Goal: Information Seeking & Learning: Find specific fact

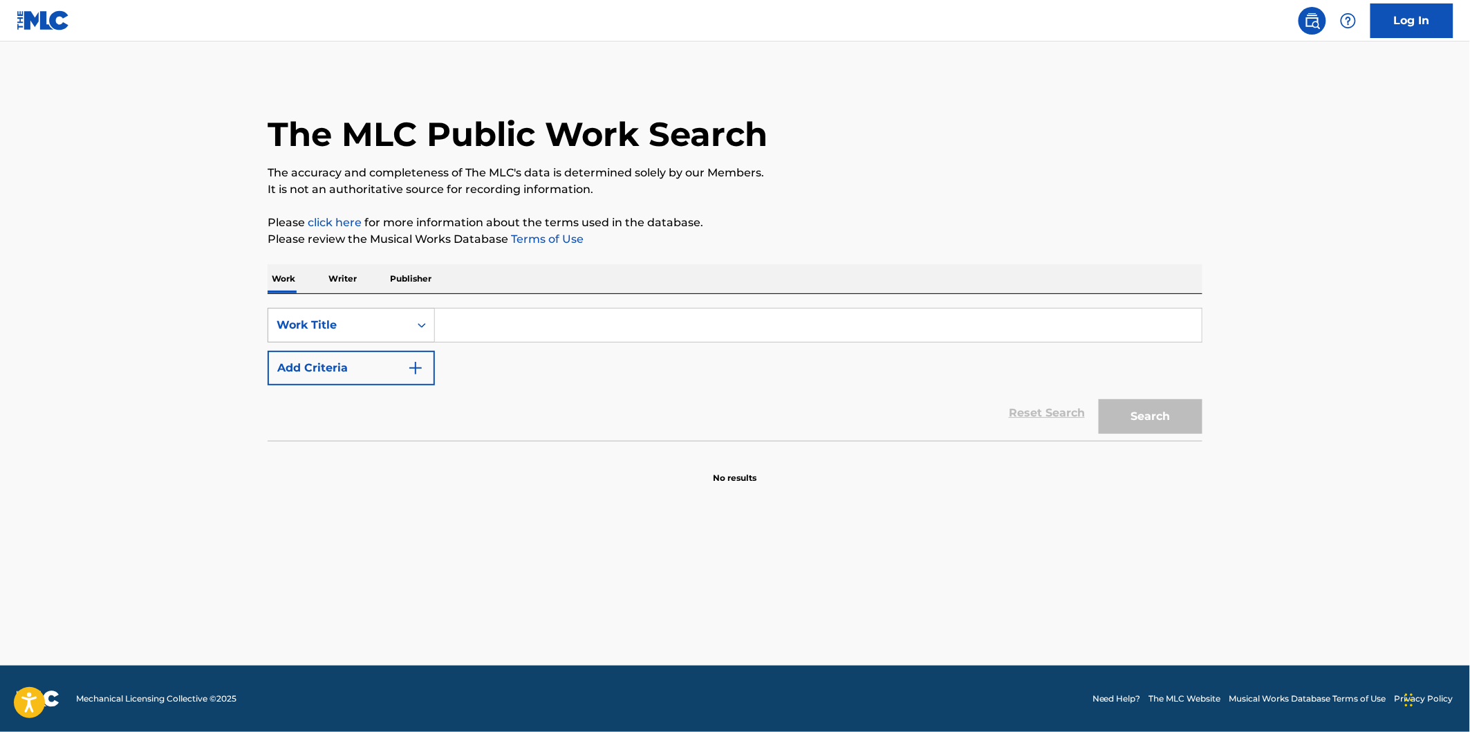
click at [396, 311] on div "Work Title" at bounding box center [351, 325] width 167 height 35
click at [376, 369] on div "Writer Name" at bounding box center [351, 359] width 166 height 35
click at [465, 326] on input "Search Form" at bounding box center [818, 324] width 767 height 33
paste input "[PERSON_NAME]"
type input "[PERSON_NAME]"
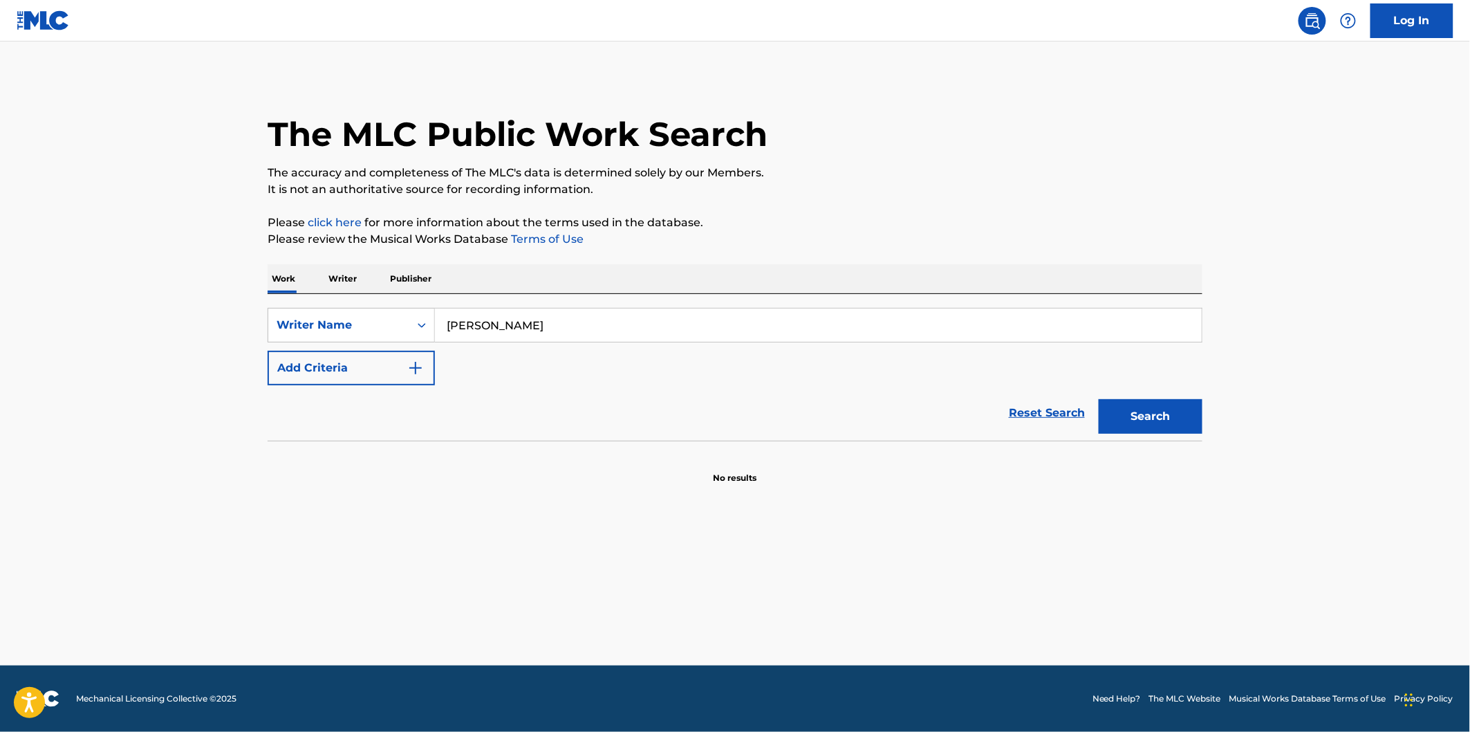
click at [1099, 399] on button "Search" at bounding box center [1151, 416] width 104 height 35
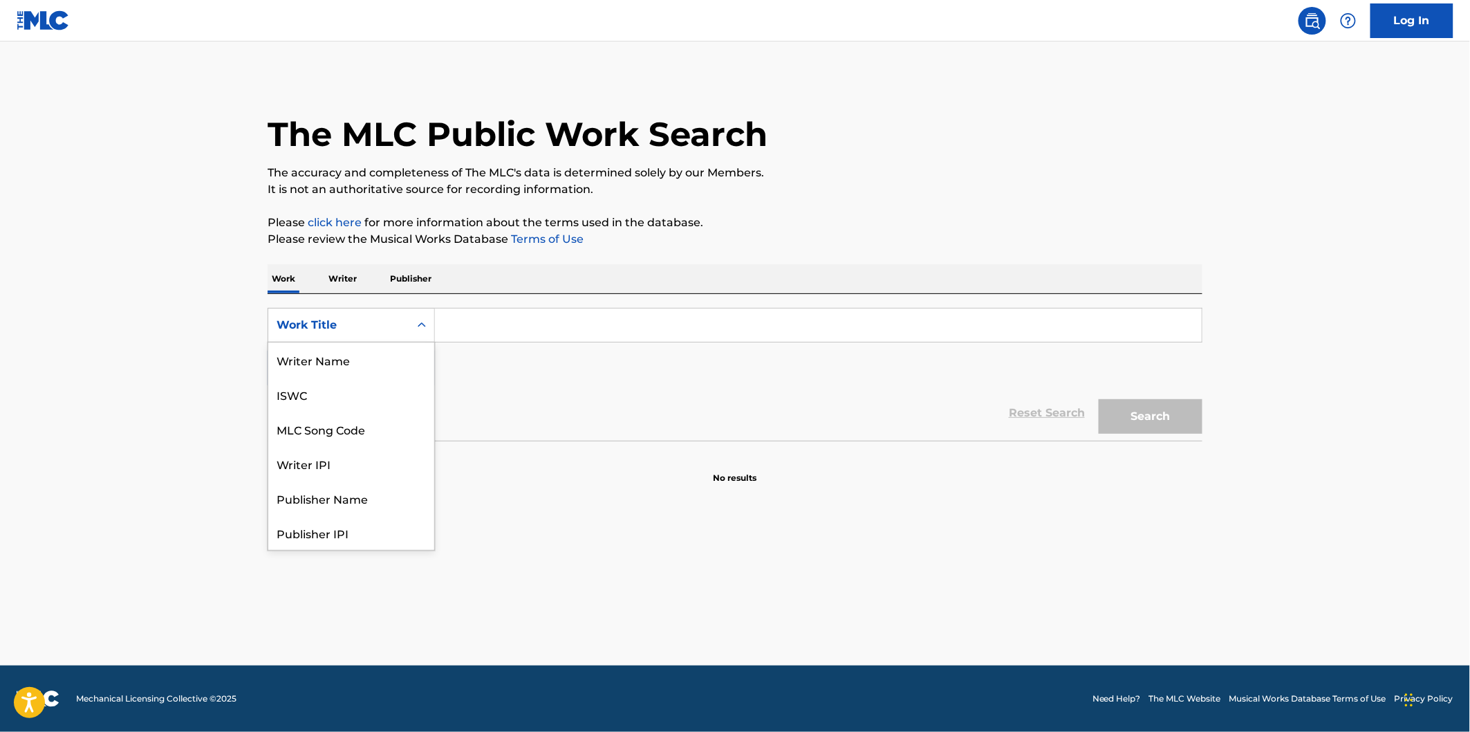
click at [355, 322] on div "Work Title" at bounding box center [339, 325] width 124 height 17
click at [517, 284] on div "Work Writer Publisher" at bounding box center [735, 278] width 935 height 29
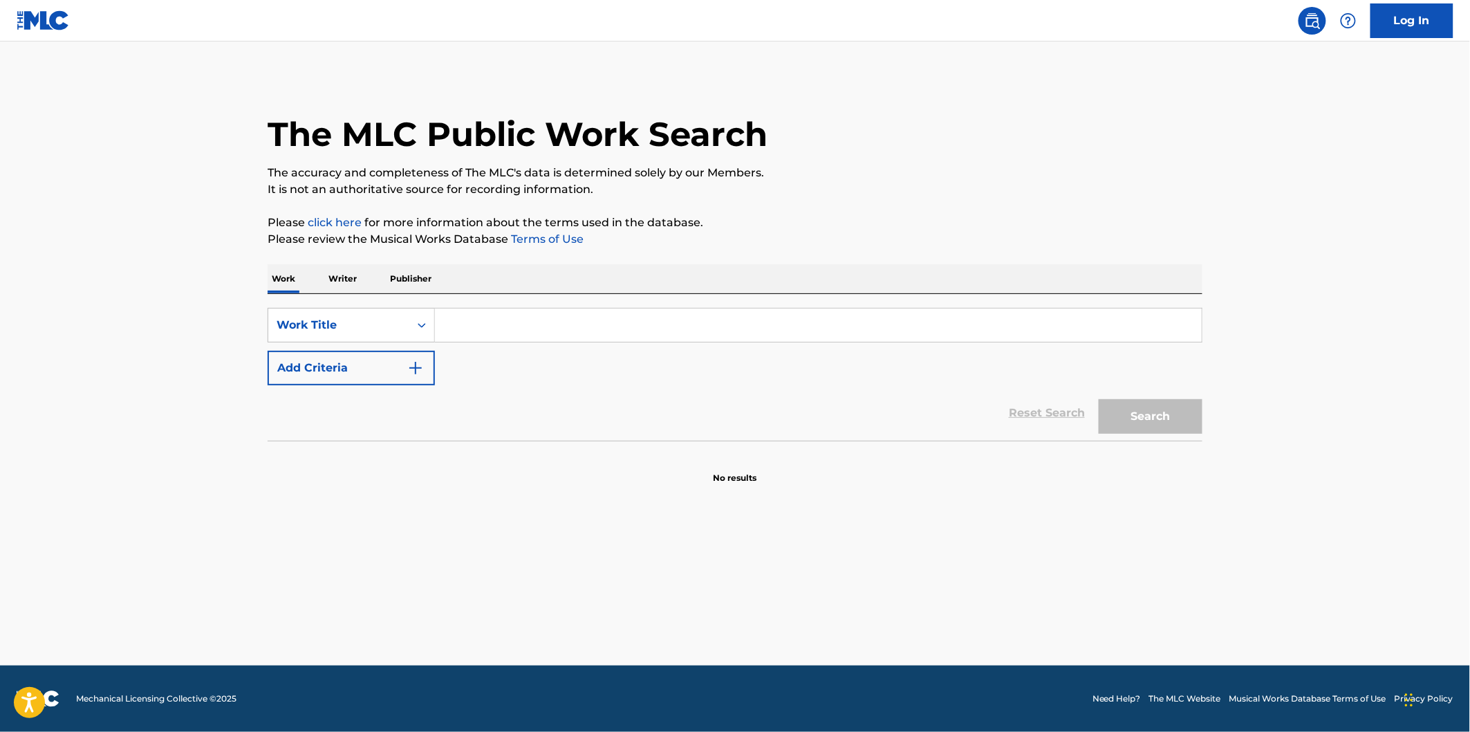
click at [410, 364] on img "Search Form" at bounding box center [415, 368] width 17 height 17
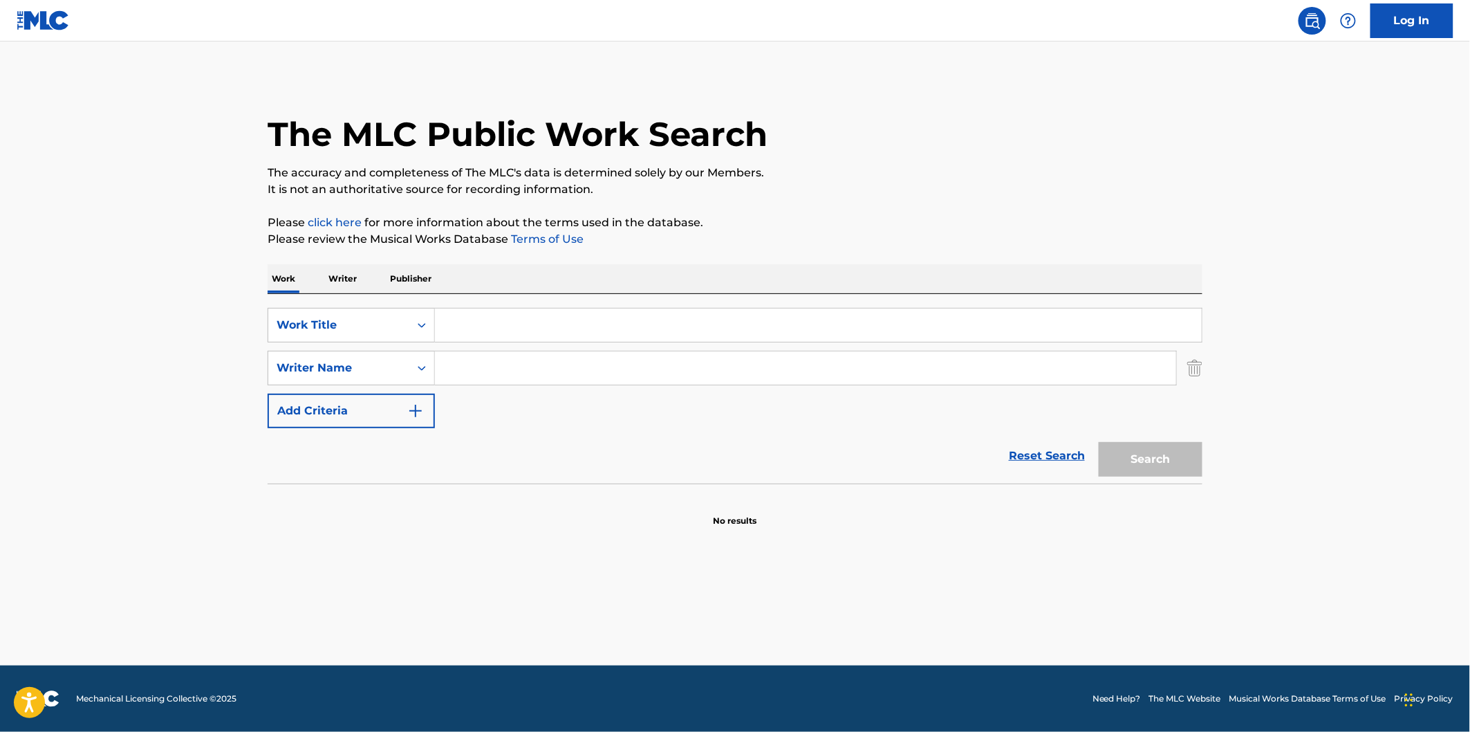
click at [494, 374] on input "Search Form" at bounding box center [805, 367] width 741 height 33
paste input "Caloyannides"
type input "Caloyannides"
click at [661, 339] on input "Search Form" at bounding box center [818, 324] width 767 height 33
paste input "Again I Go Unnoticed"
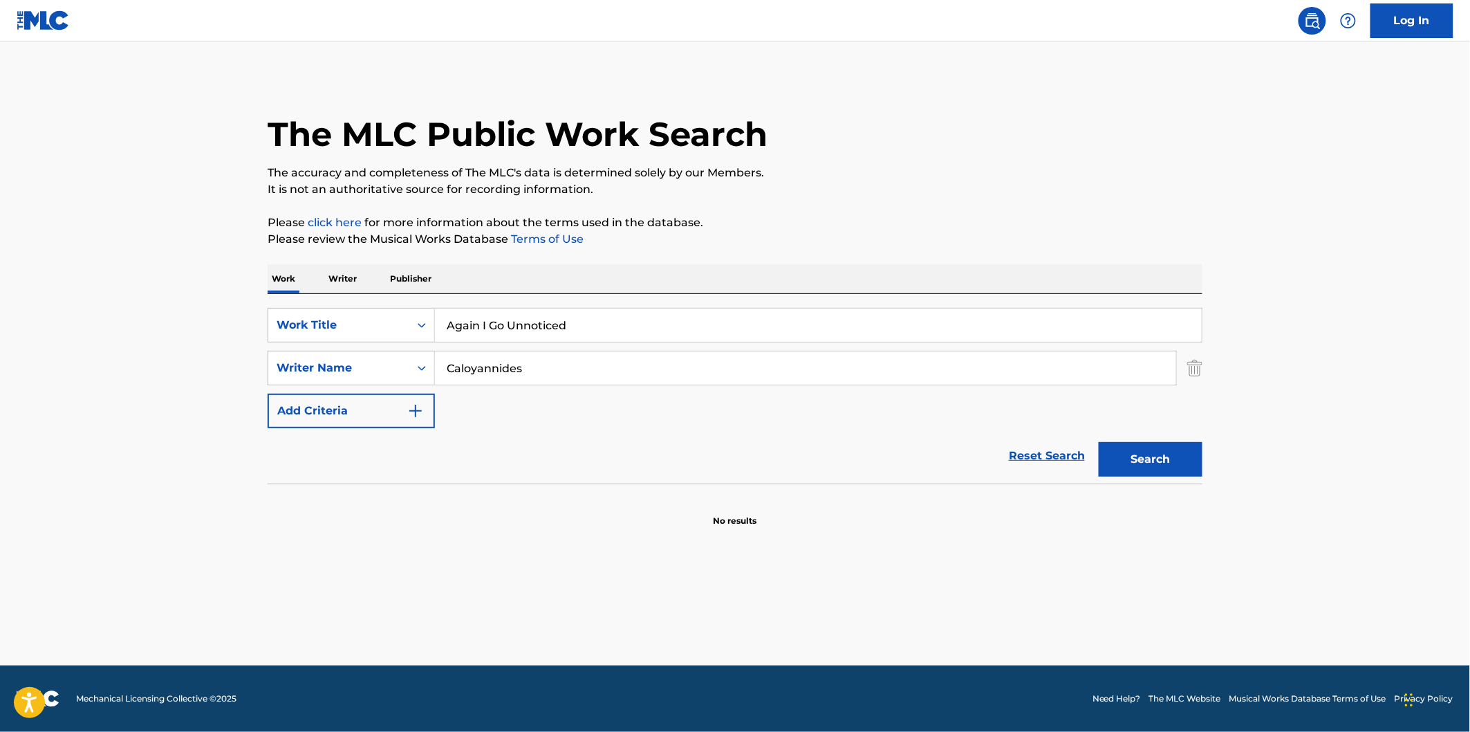
click at [990, 225] on p "Please click here for more information about the terms used in the database." at bounding box center [735, 222] width 935 height 17
click at [1162, 479] on div "Search" at bounding box center [1147, 455] width 111 height 55
click at [1160, 461] on button "Search" at bounding box center [1151, 459] width 104 height 35
click at [734, 332] on input "Again I Go Unnoticed" at bounding box center [818, 324] width 767 height 33
paste input "dancing star"
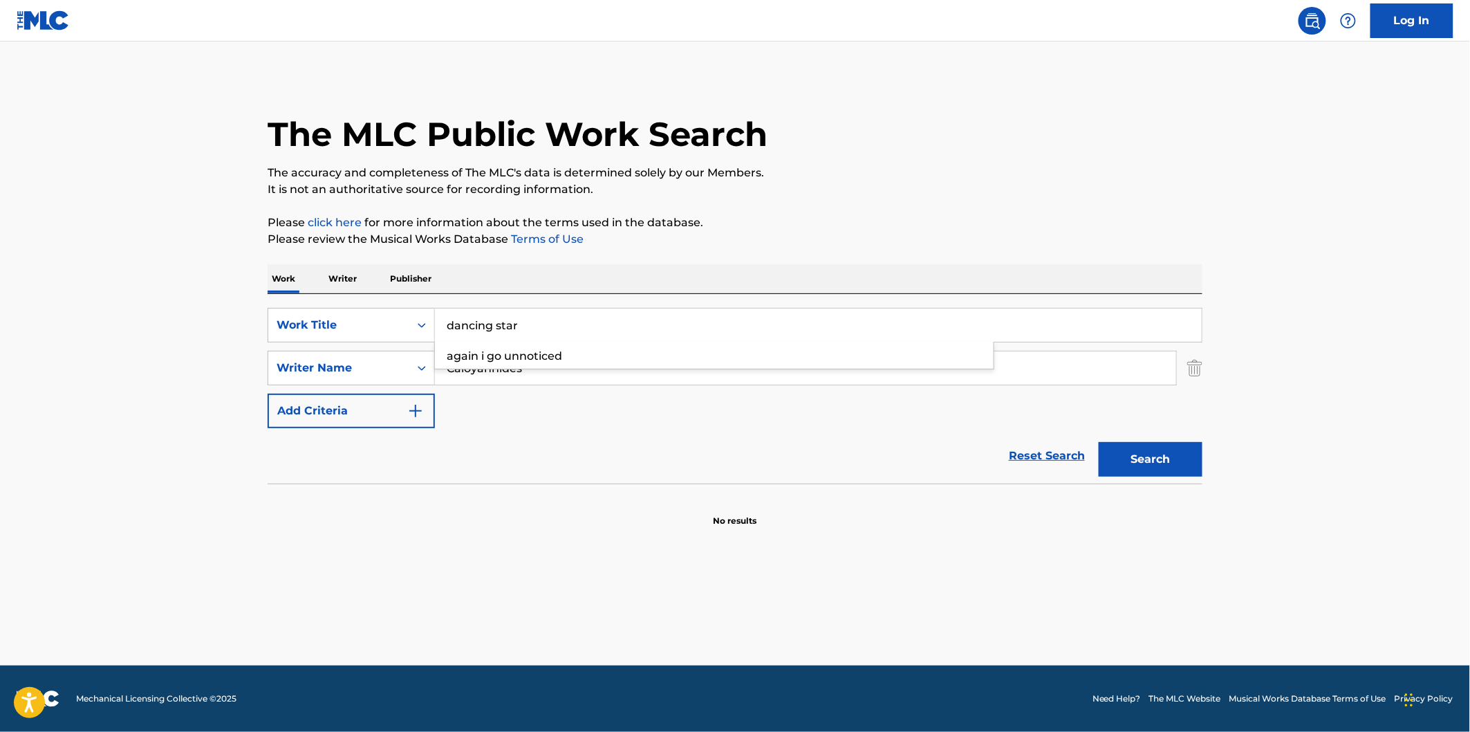
click at [1150, 449] on button "Search" at bounding box center [1151, 459] width 104 height 35
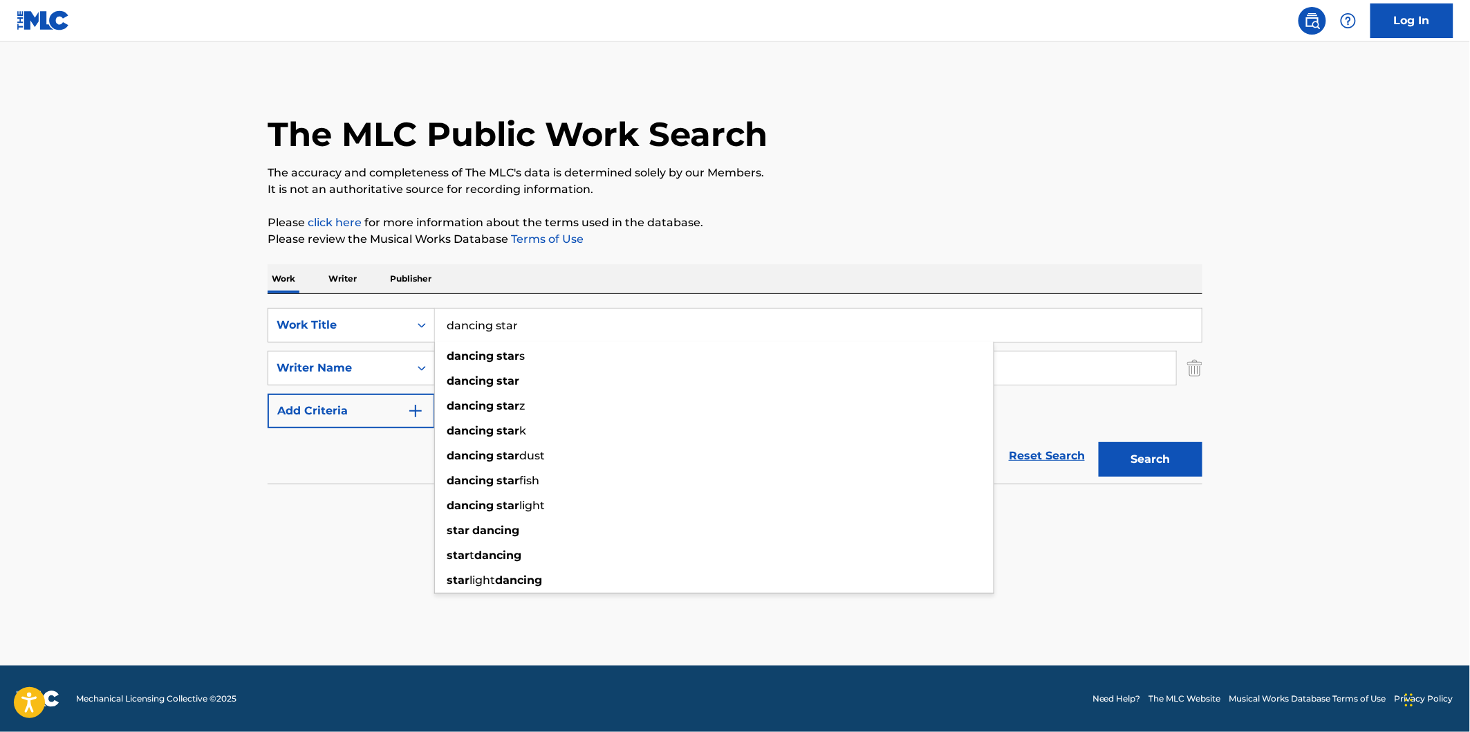
click at [1104, 333] on input "dancing star" at bounding box center [818, 324] width 767 height 33
paste input "FCK THEM"
click at [1245, 249] on main "The MLC Public Work Search The accuracy and completeness of The MLC's data is d…" at bounding box center [735, 353] width 1470 height 624
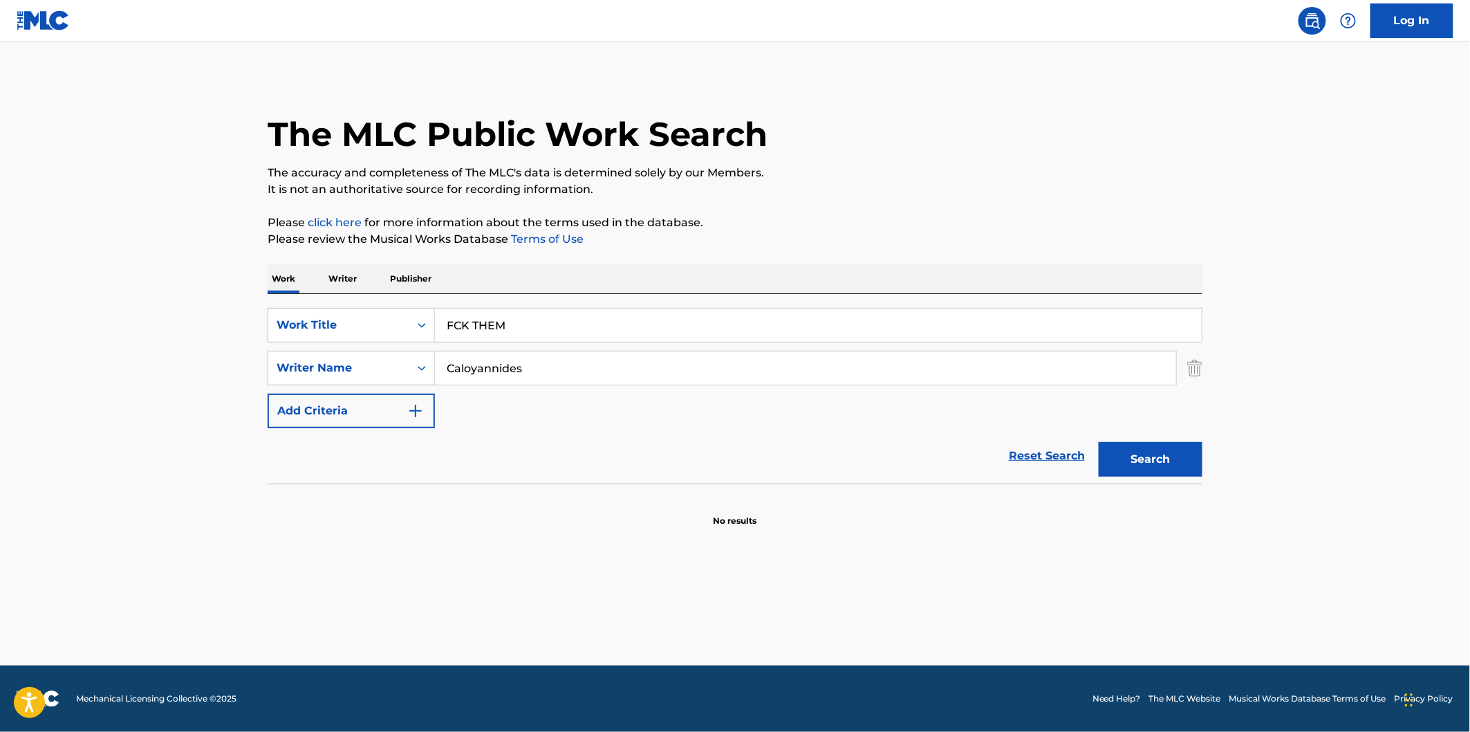
click at [1178, 472] on button "Search" at bounding box center [1151, 459] width 104 height 35
click at [714, 317] on input "FCK THEM" at bounding box center [818, 324] width 767 height 33
paste input "erris Wheel"
click at [1075, 174] on p "The accuracy and completeness of The MLC's data is determined solely by our Mem…" at bounding box center [735, 173] width 935 height 17
click at [1169, 458] on button "Search" at bounding box center [1151, 459] width 104 height 35
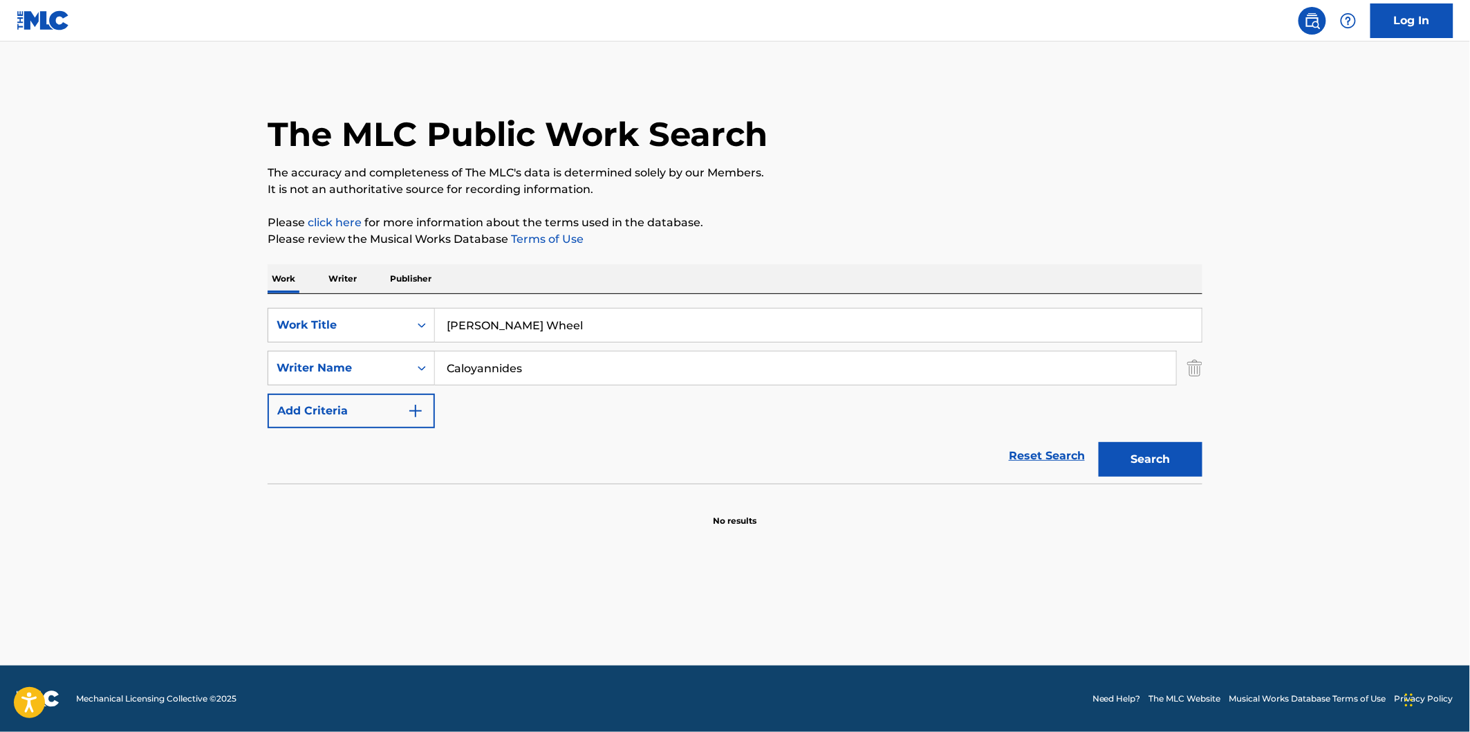
click at [588, 328] on input "Ferris Wheel" at bounding box center [818, 324] width 767 height 33
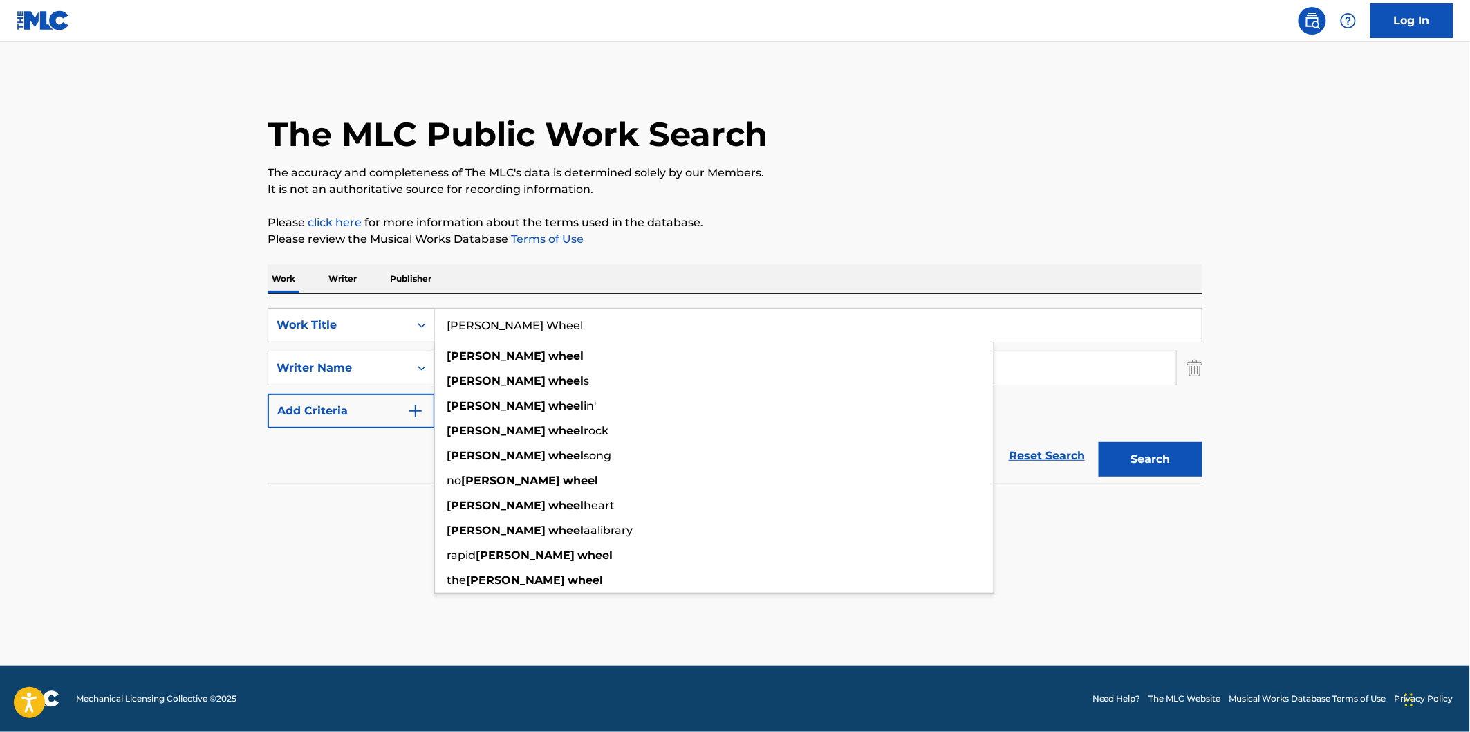
paste input "Aloha"
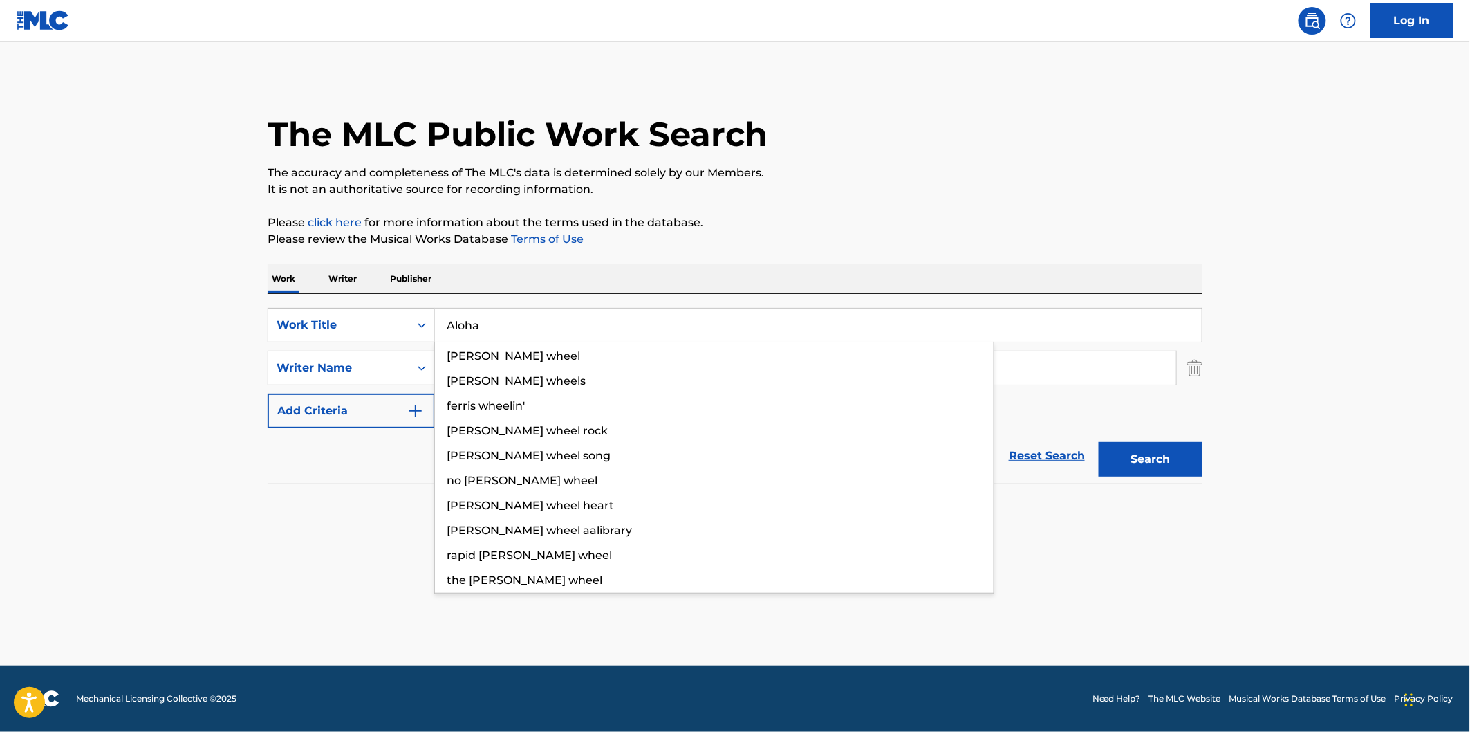
click at [1062, 178] on p "The accuracy and completeness of The MLC's data is determined solely by our Mem…" at bounding box center [735, 173] width 935 height 17
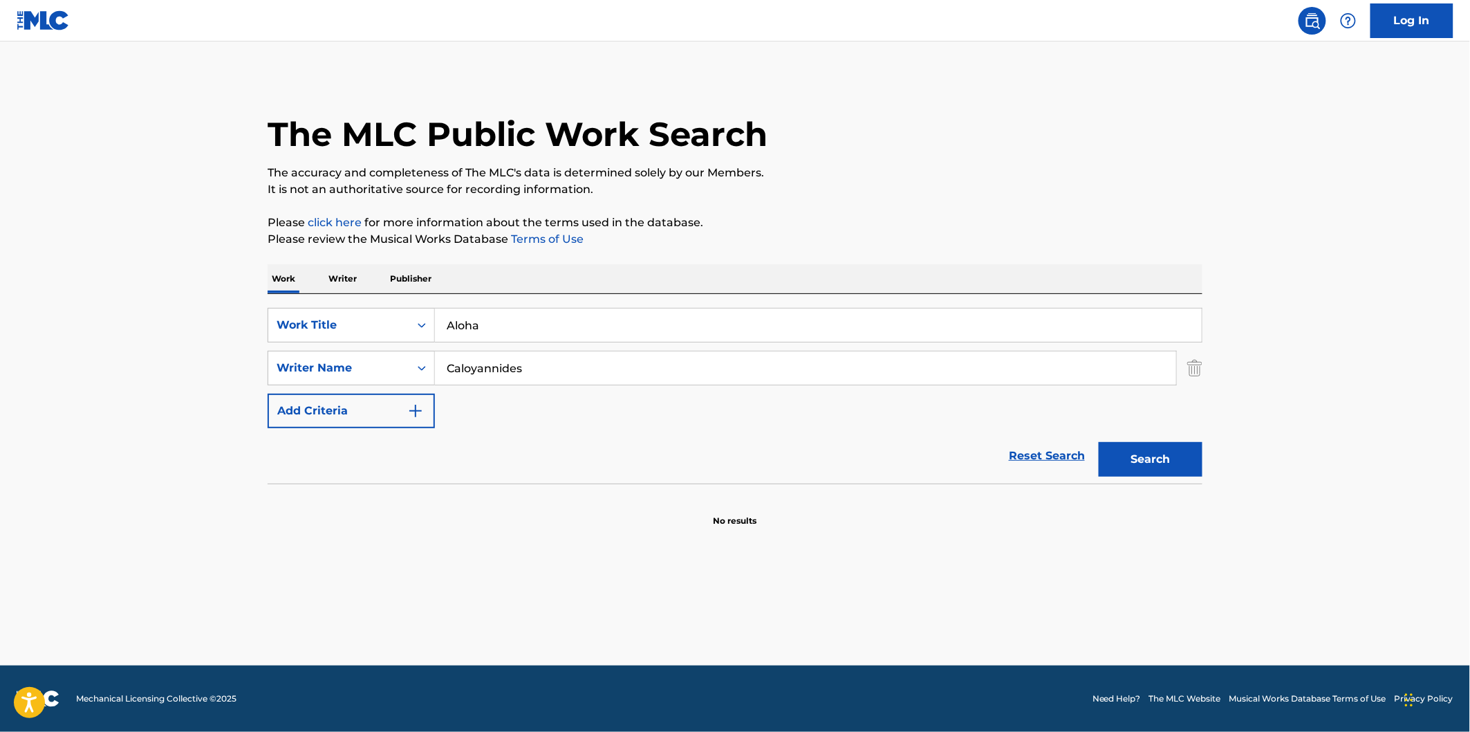
click at [1180, 439] on div "Search" at bounding box center [1147, 455] width 111 height 55
click at [1178, 467] on button "Search" at bounding box center [1151, 459] width 104 height 35
click at [794, 310] on input "Aloha" at bounding box center [818, 324] width 767 height 33
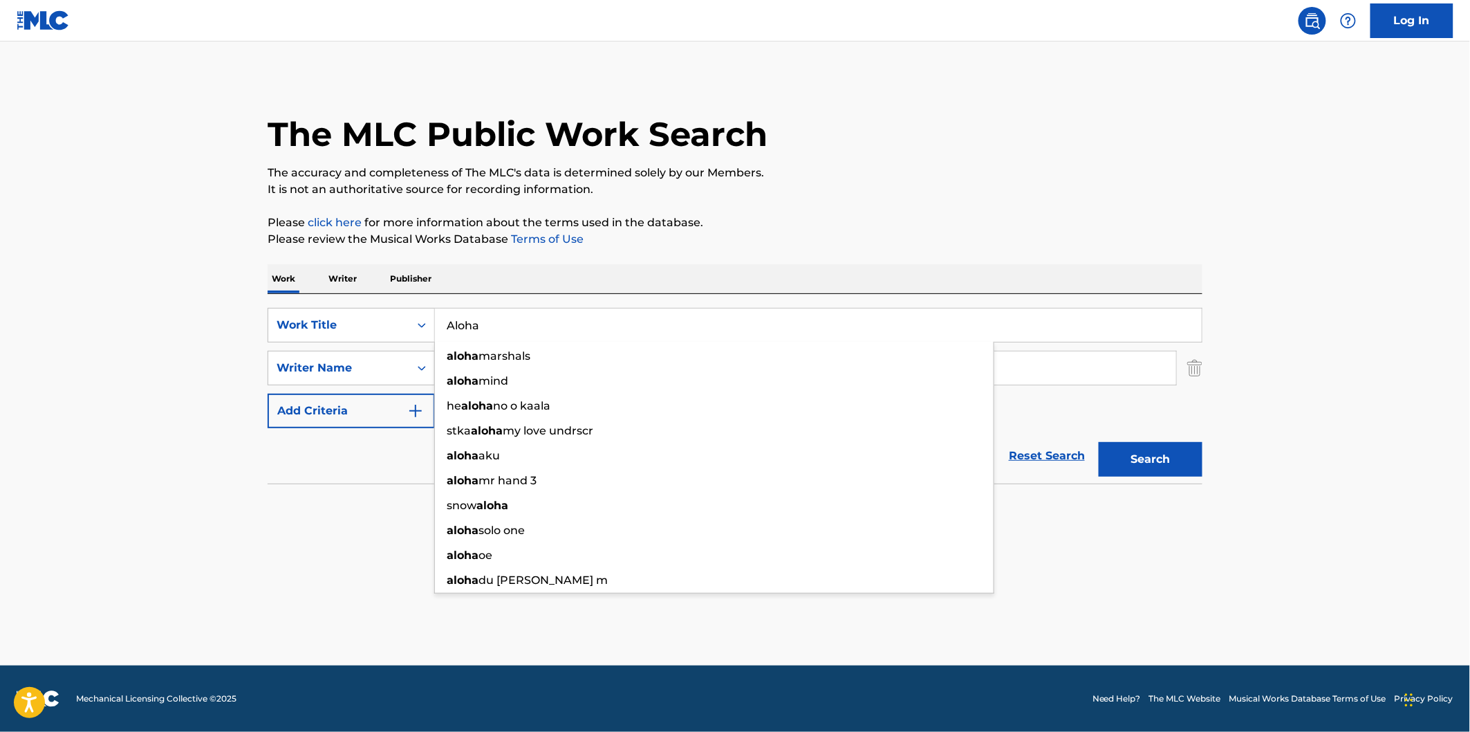
paste input "IGNORE ME"
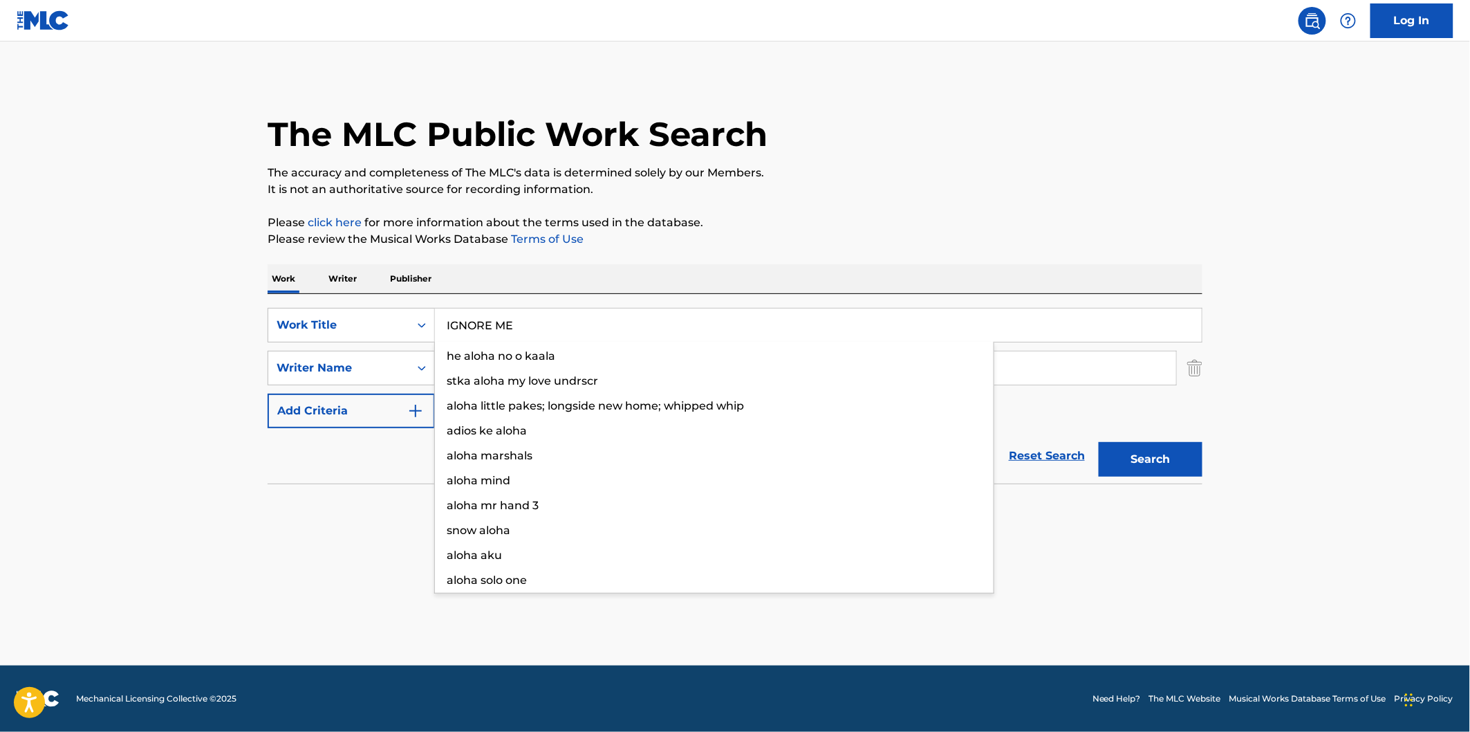
click at [1068, 241] on p "Please review the Musical Works Database Terms of Use" at bounding box center [735, 239] width 935 height 17
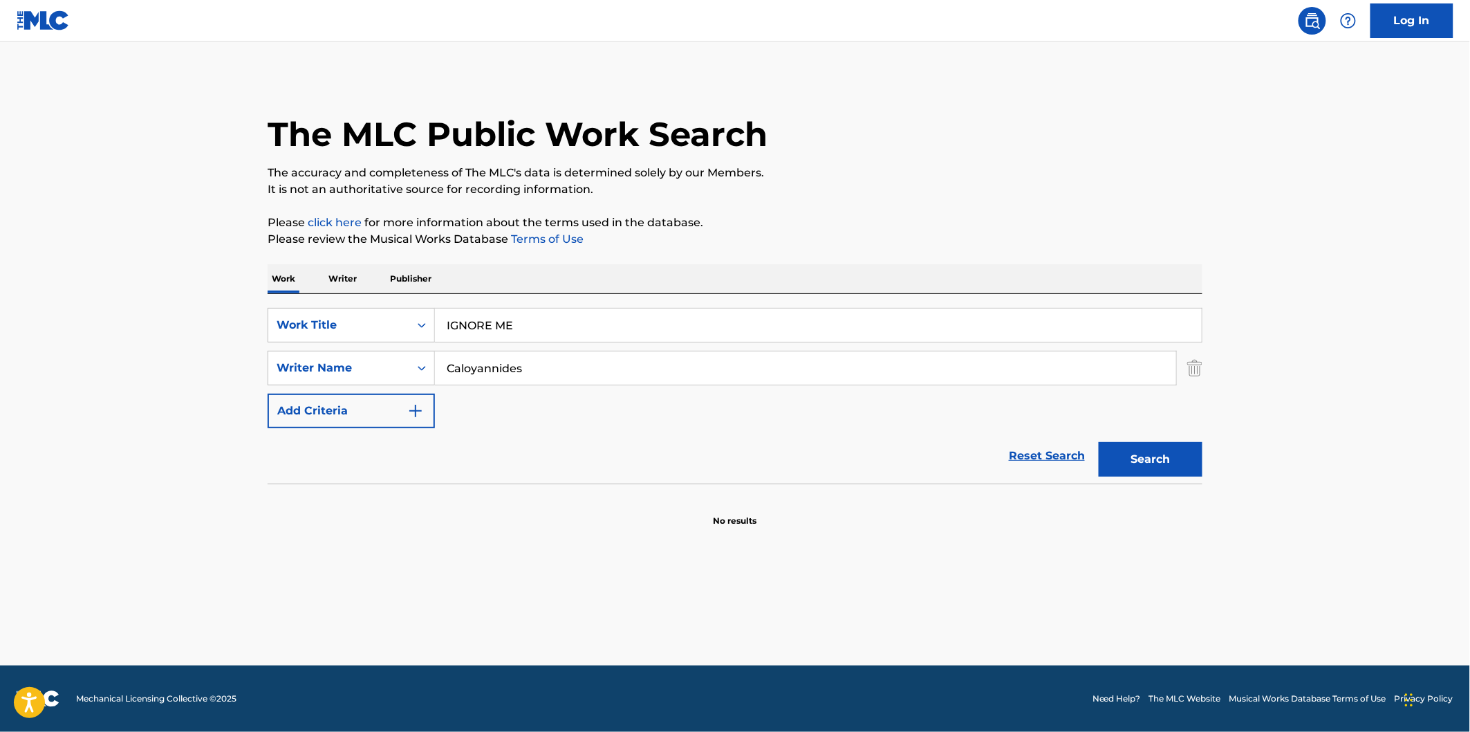
click at [1136, 454] on button "Search" at bounding box center [1151, 459] width 104 height 35
click at [786, 334] on input "IGNORE ME" at bounding box center [818, 324] width 767 height 33
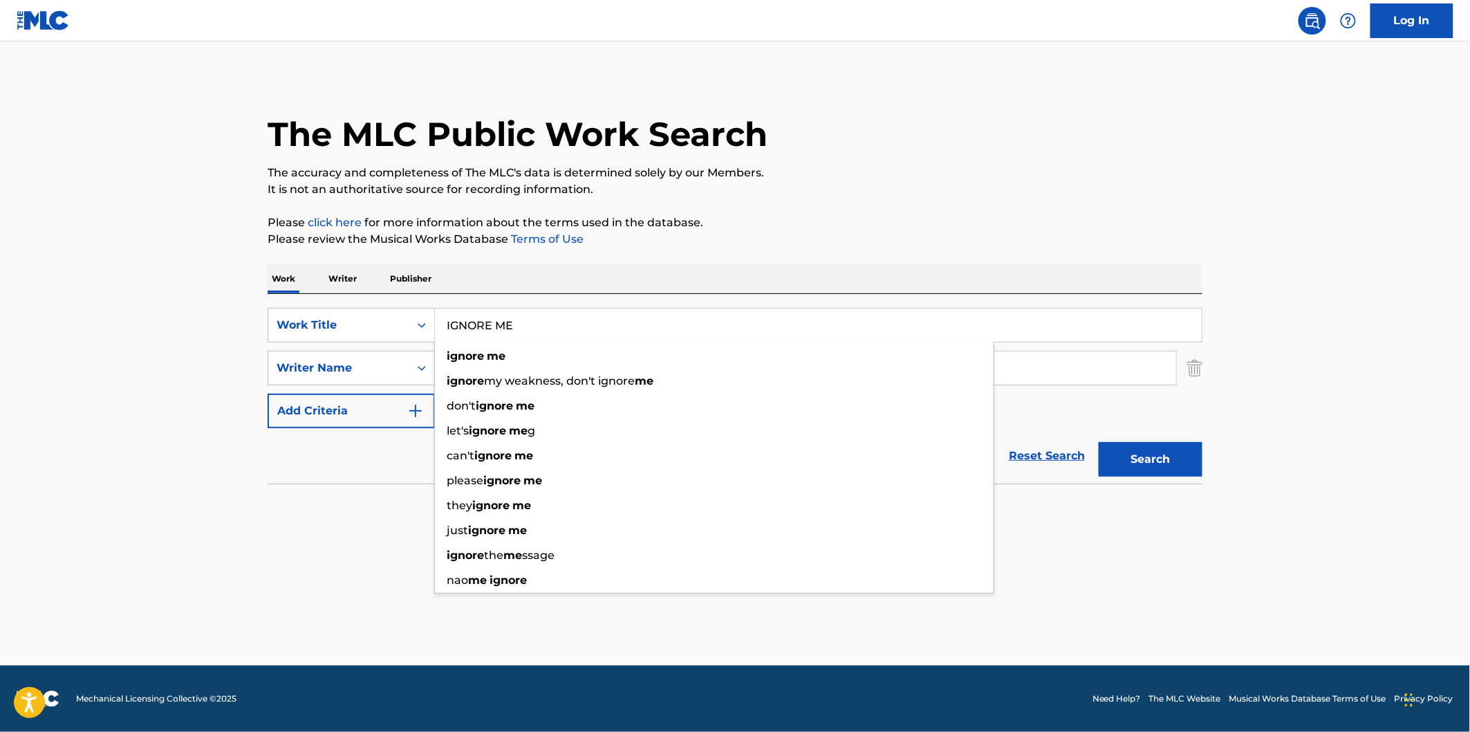
paste input "'M TIRED OF BEING SHELTERED"
click at [1075, 162] on div "The MLC Public Work Search" at bounding box center [735, 126] width 935 height 101
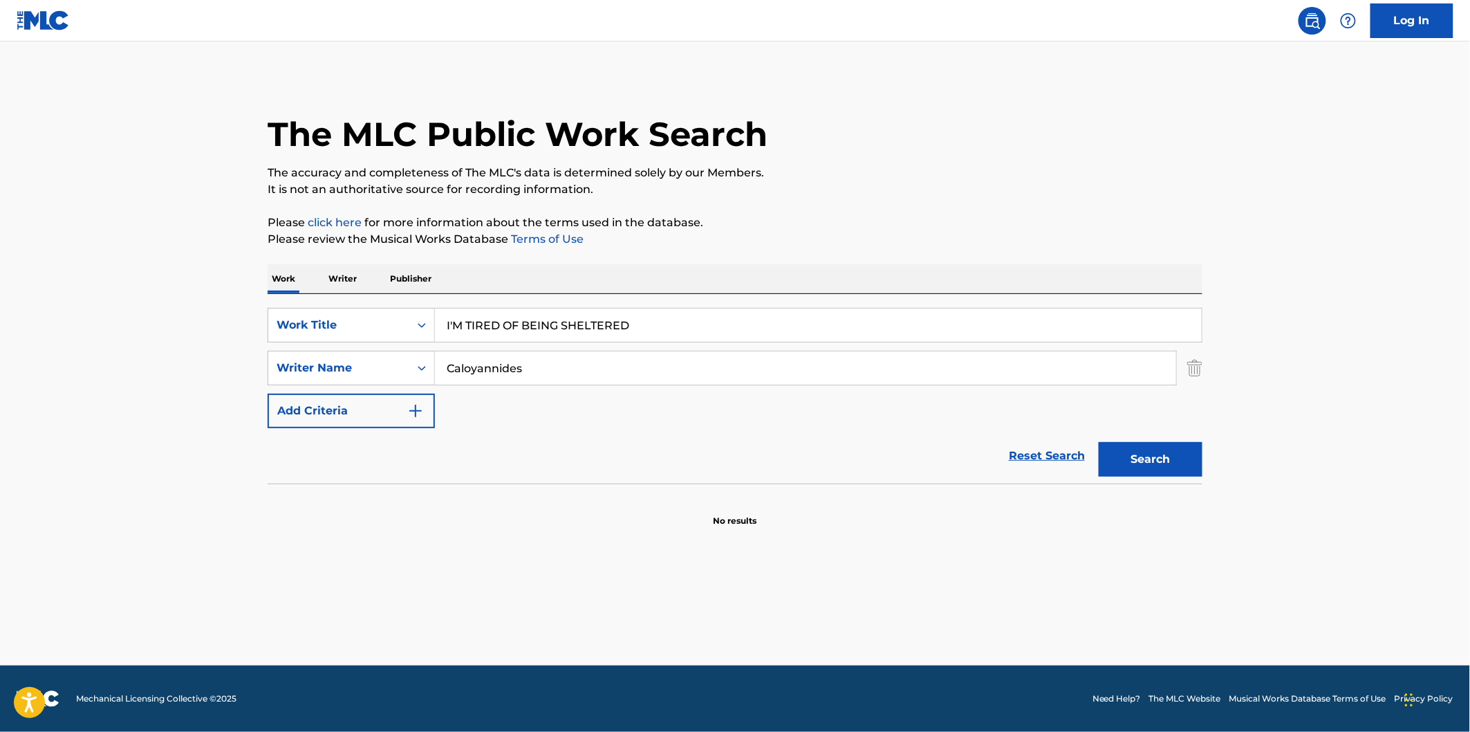
click at [1157, 452] on button "Search" at bounding box center [1151, 459] width 104 height 35
click at [771, 304] on div "SearchWithCriteria76f6bb03-89a5-4213-9adf-5afe5972c6a4 Work Title I'M TIRED OF …" at bounding box center [735, 388] width 935 height 189
click at [770, 319] on input "I'M TIRED OF BEING SHELTERED" at bounding box center [818, 324] width 767 height 33
paste input "YOU"
click at [1074, 197] on p "It is not an authoritative source for recording information." at bounding box center [735, 189] width 935 height 17
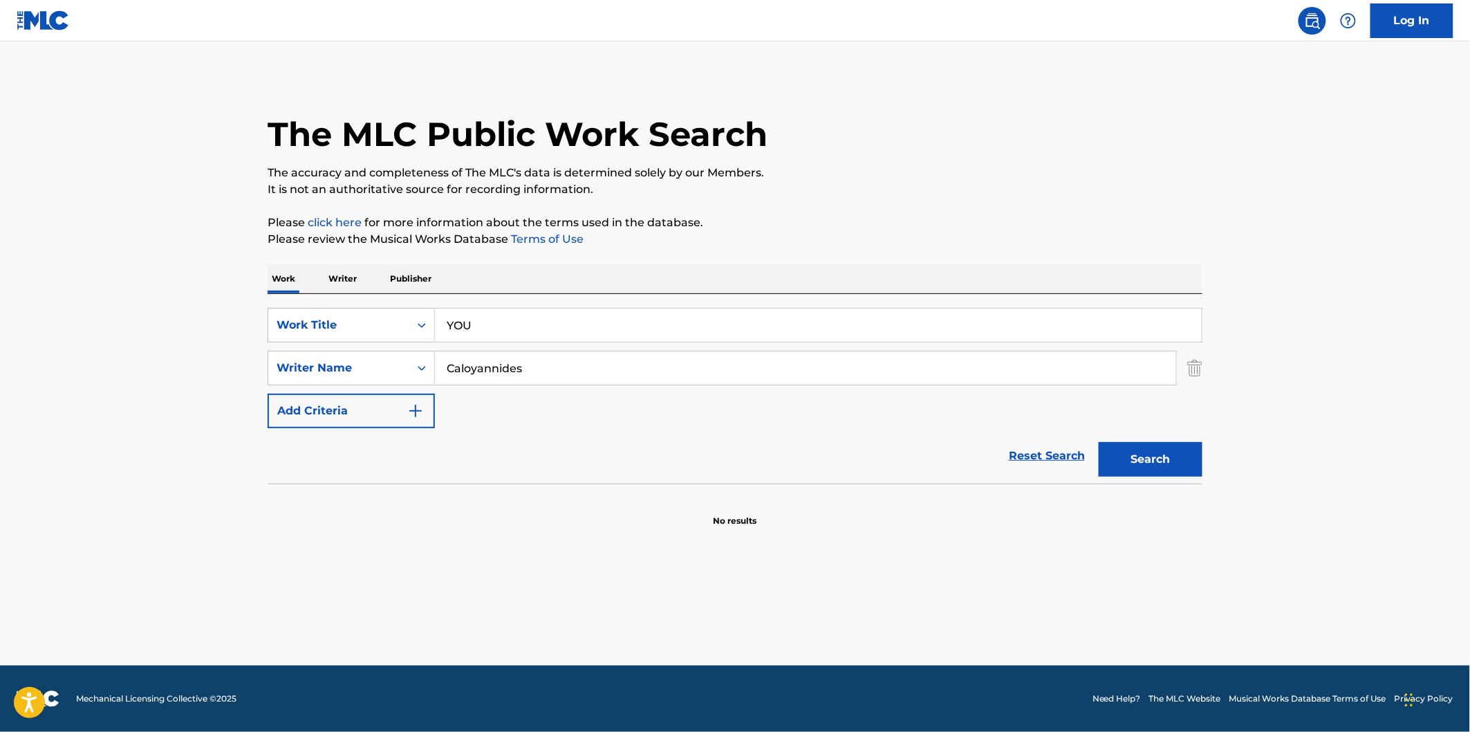
click at [1163, 458] on button "Search" at bounding box center [1151, 459] width 104 height 35
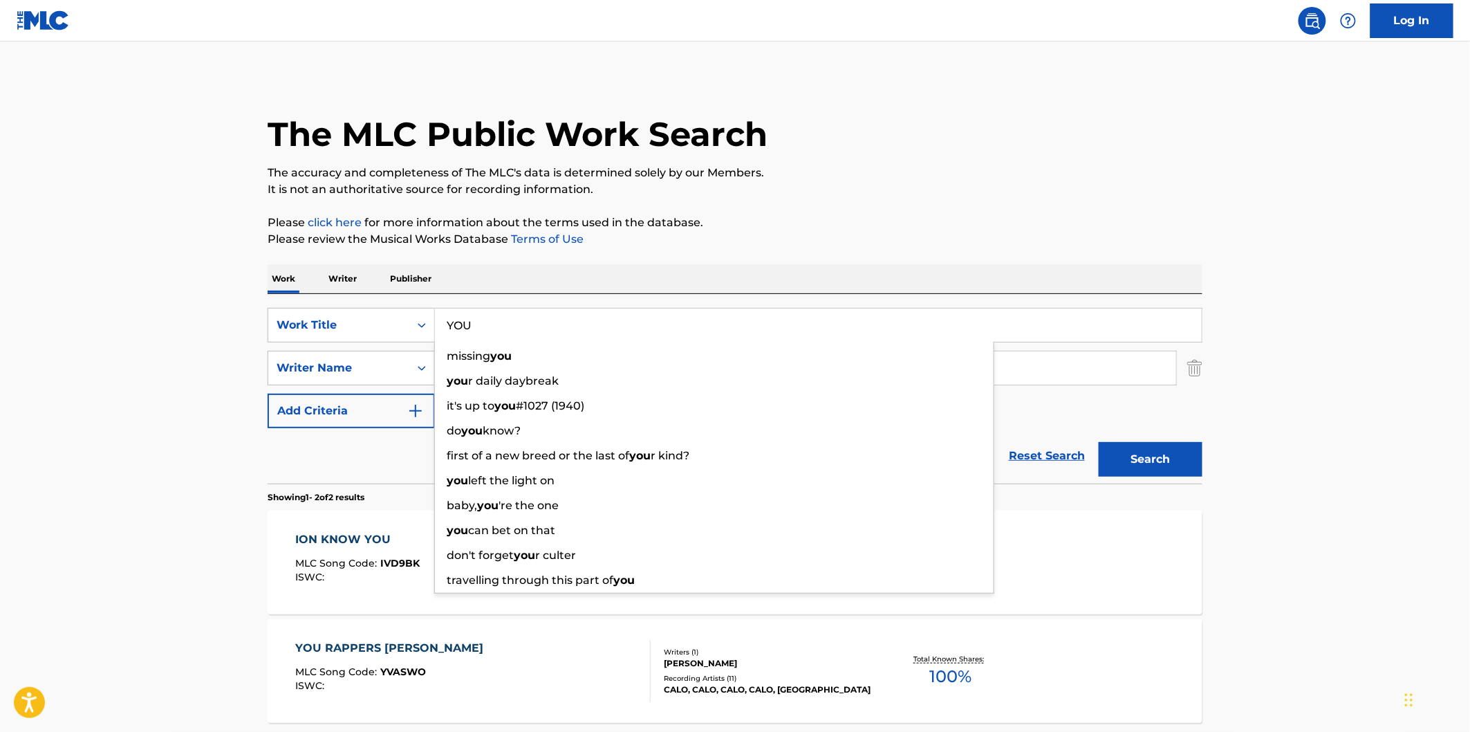
click at [578, 322] on input "YOU" at bounding box center [818, 324] width 767 height 33
paste input "CANDY COATED GRIM REAPER JEEP"
click at [945, 235] on p "Please review the Musical Works Database Terms of Use" at bounding box center [735, 239] width 935 height 17
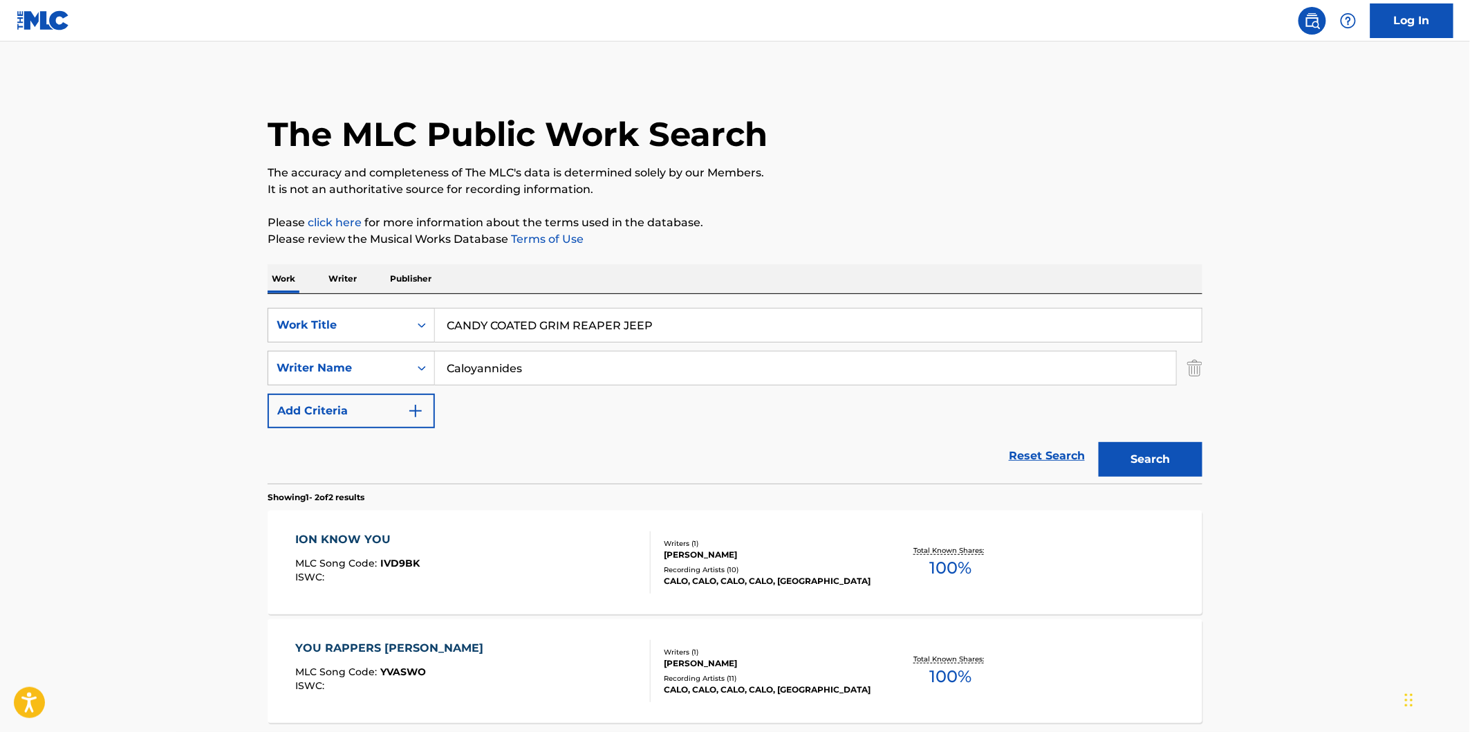
click at [1131, 438] on div "Search" at bounding box center [1147, 455] width 111 height 55
click at [1140, 459] on button "Search" at bounding box center [1151, 459] width 104 height 35
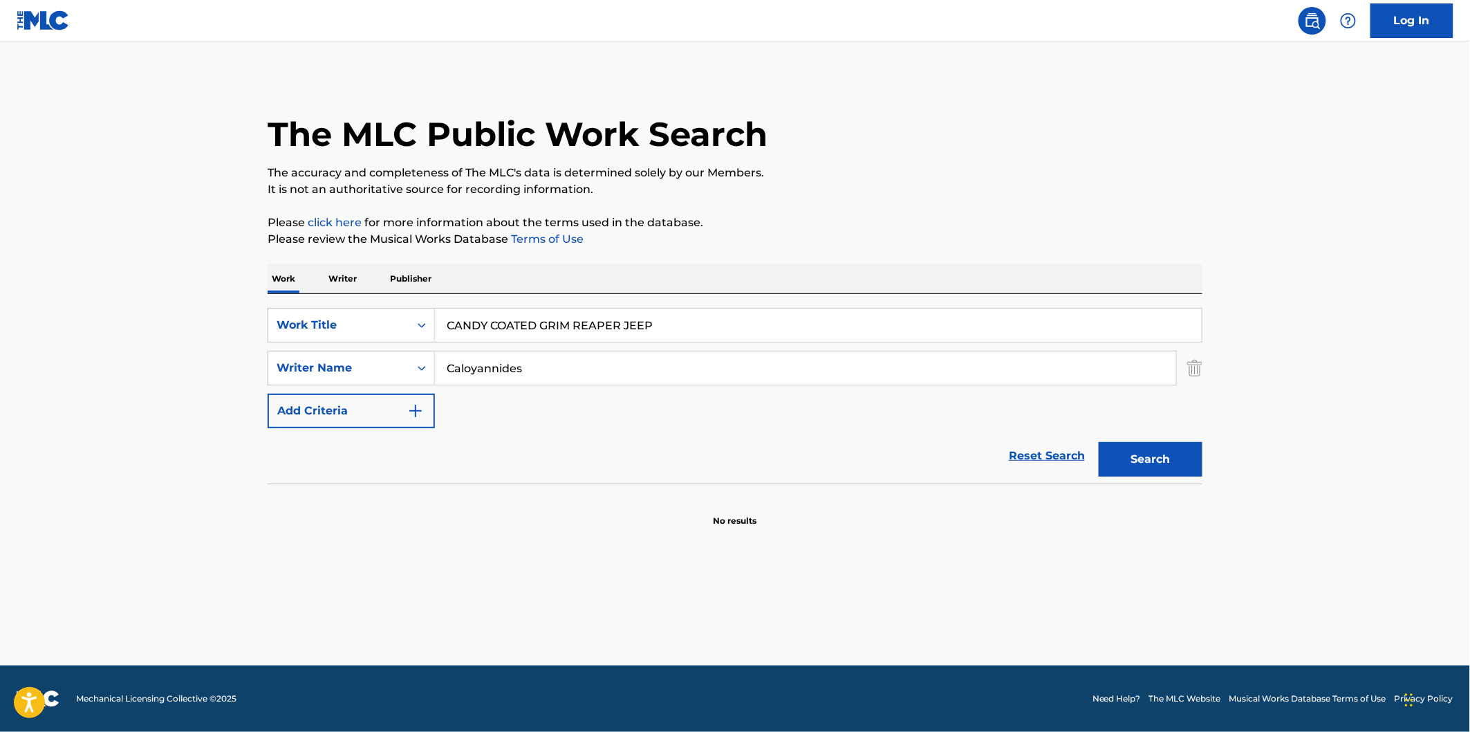
click at [676, 326] on input "CANDY COATED GRIM REAPER JEEP" at bounding box center [818, 324] width 767 height 33
paste input "Para Mi"
click at [851, 210] on div "The MLC Public Work Search The accuracy and completeness of The MLC's data is d…" at bounding box center [735, 301] width 968 height 451
click at [1149, 468] on button "Search" at bounding box center [1151, 459] width 104 height 35
click at [657, 339] on input "Para Mi" at bounding box center [818, 324] width 767 height 33
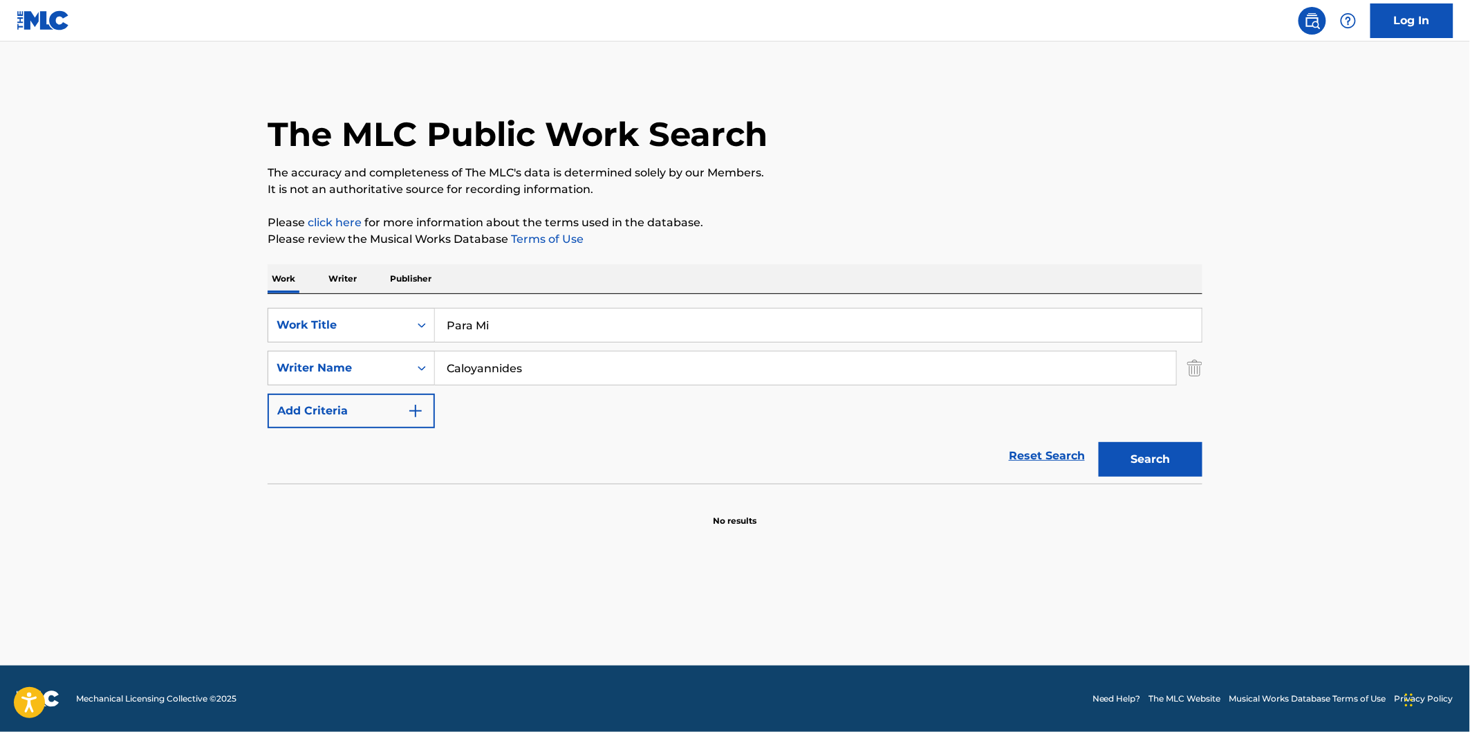
paste input "18"
click at [965, 208] on div "The MLC Public Work Search The accuracy and completeness of The MLC's data is d…" at bounding box center [735, 301] width 968 height 451
click at [1130, 451] on button "Search" at bounding box center [1151, 459] width 104 height 35
click at [627, 314] on input "18" at bounding box center [818, 324] width 767 height 33
paste input "Mama I'm Sorry"
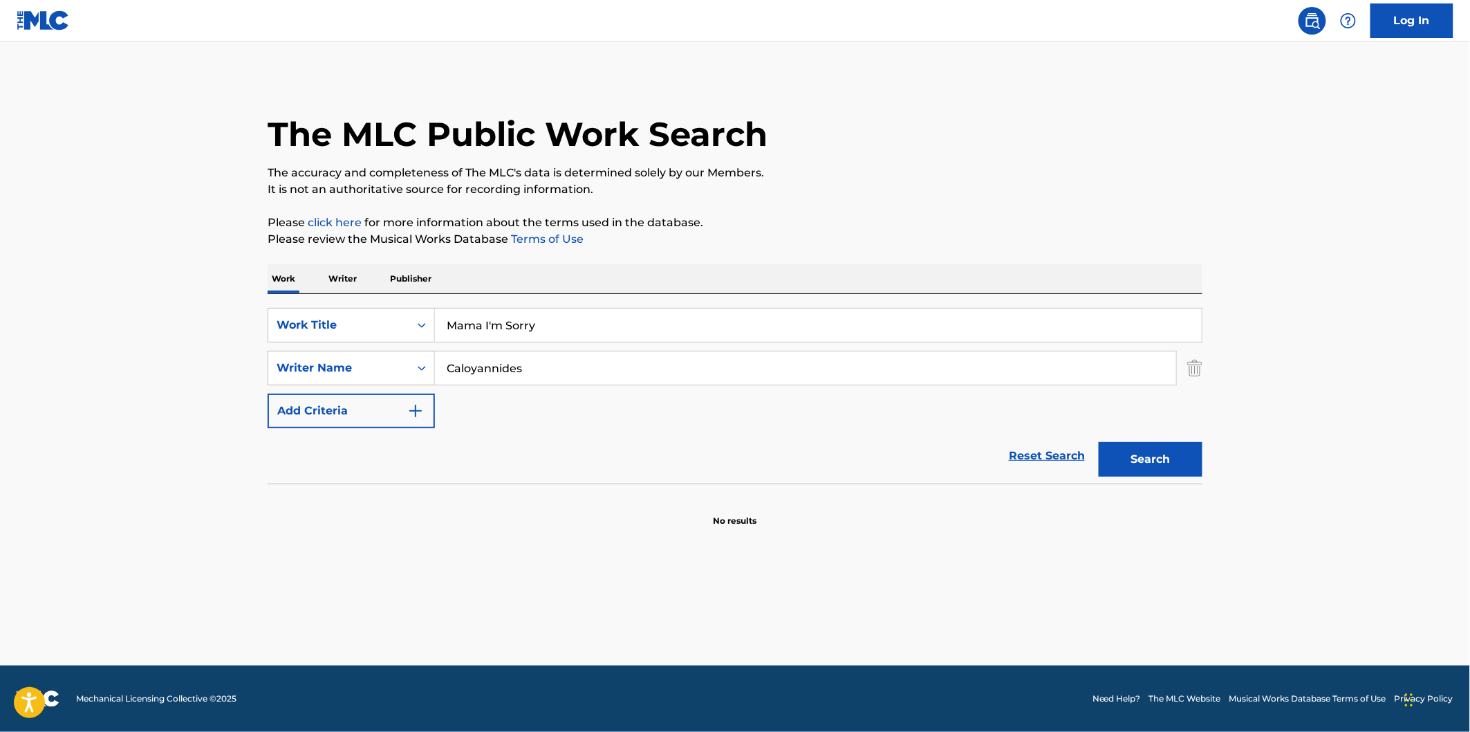
type input "Mama I'm Sorry"
click at [976, 199] on div "The MLC Public Work Search The accuracy and completeness of The MLC's data is d…" at bounding box center [735, 301] width 968 height 451
click at [1143, 467] on button "Search" at bounding box center [1151, 459] width 104 height 35
click at [537, 376] on input "Caloyannides" at bounding box center [805, 367] width 741 height 33
